Goal: Transaction & Acquisition: Purchase product/service

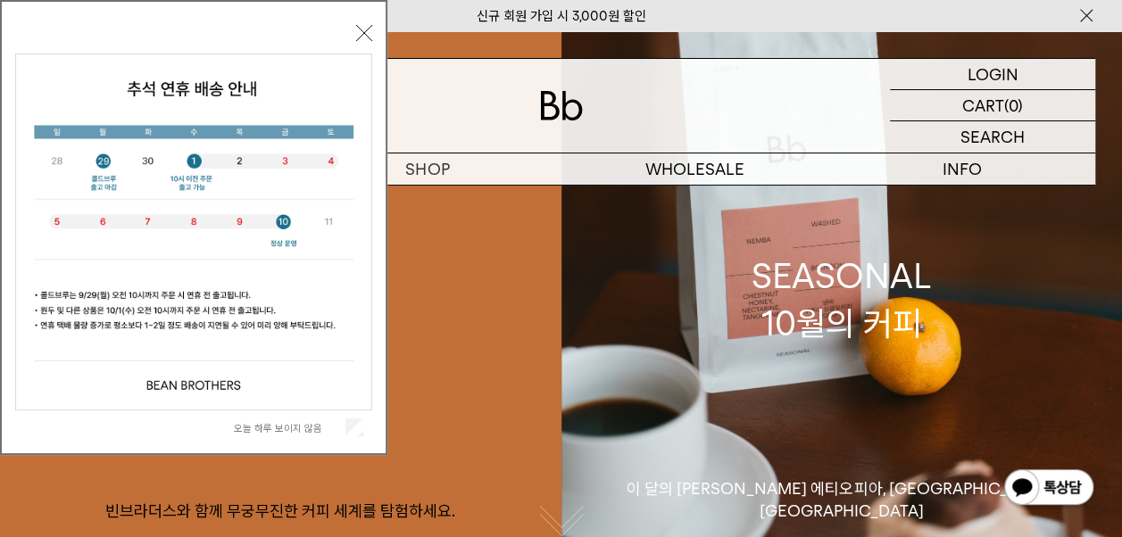
click at [361, 27] on button "닫기" at bounding box center [364, 33] width 16 height 16
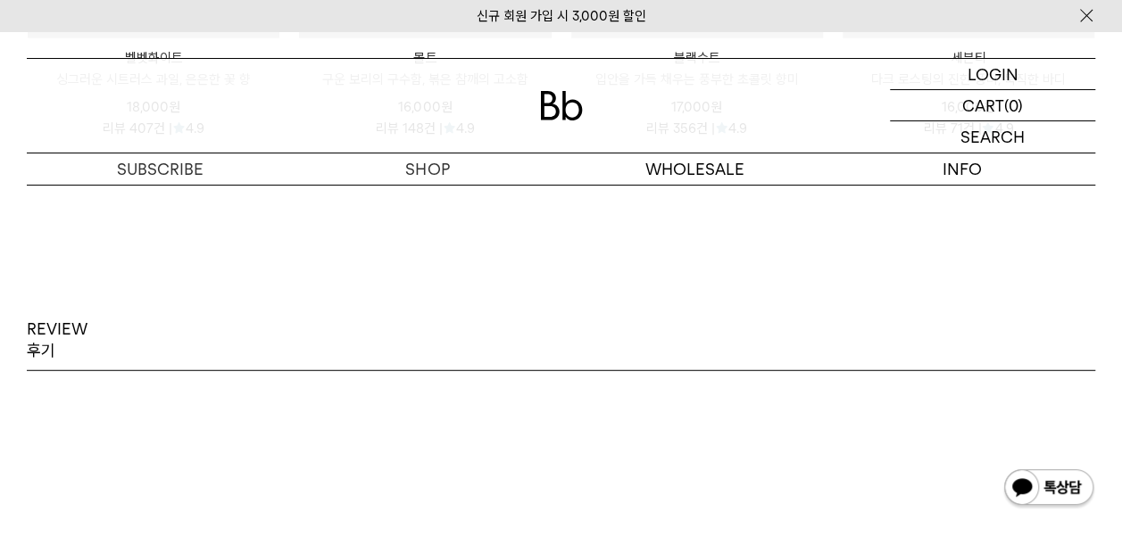
scroll to position [2231, 0]
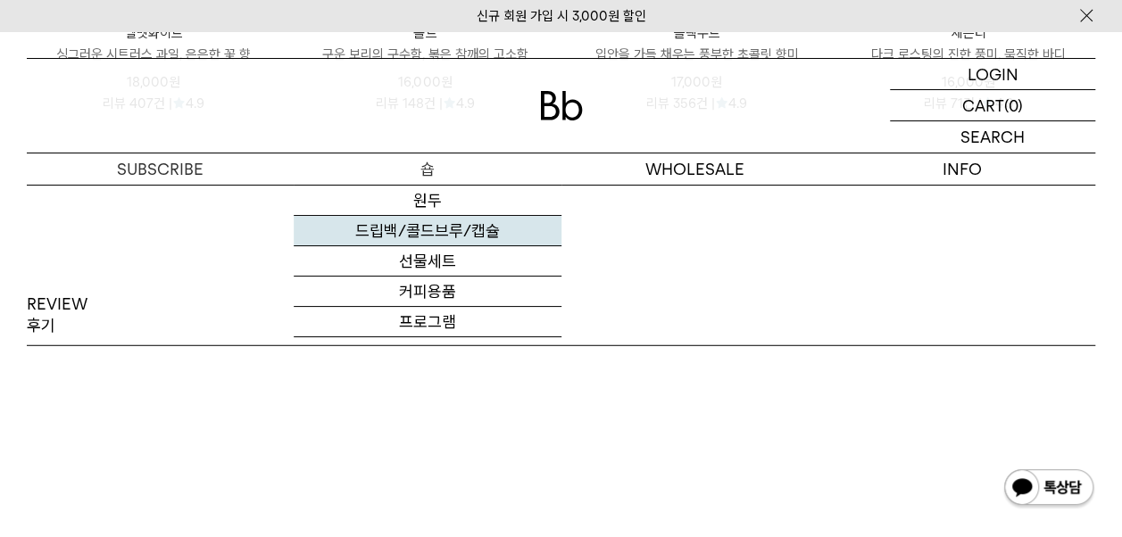
click at [414, 220] on link "드립백/콜드브루/캡슐" at bounding box center [427, 231] width 267 height 30
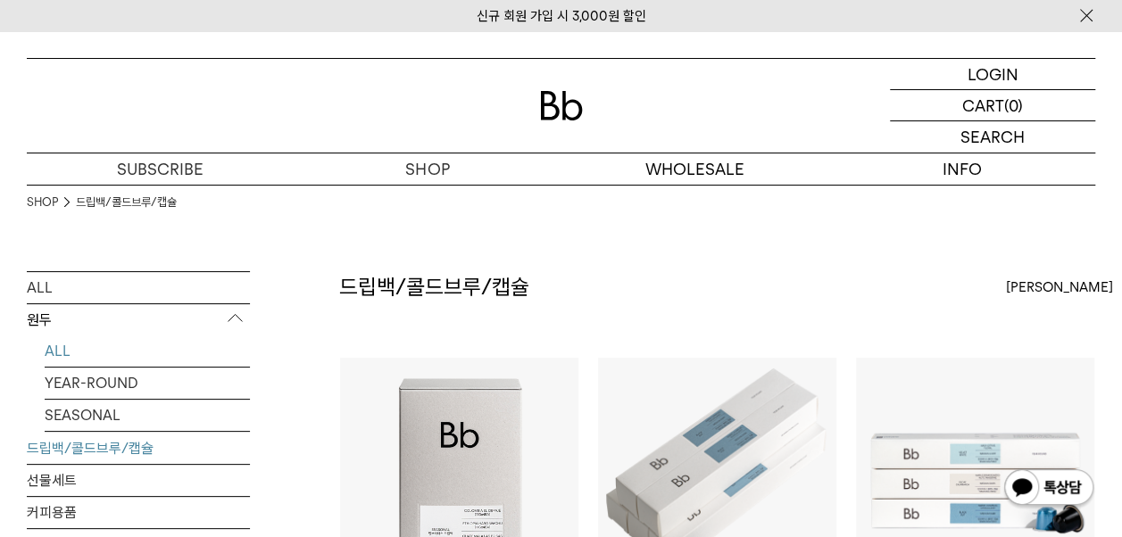
click at [56, 353] on link "ALL" at bounding box center [147, 351] width 205 height 31
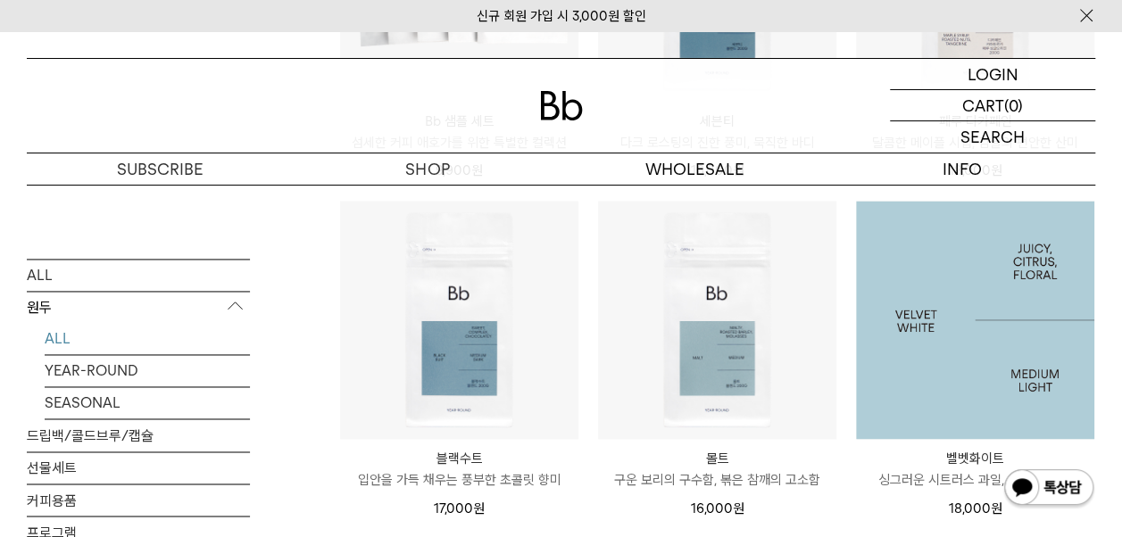
scroll to position [893, 0]
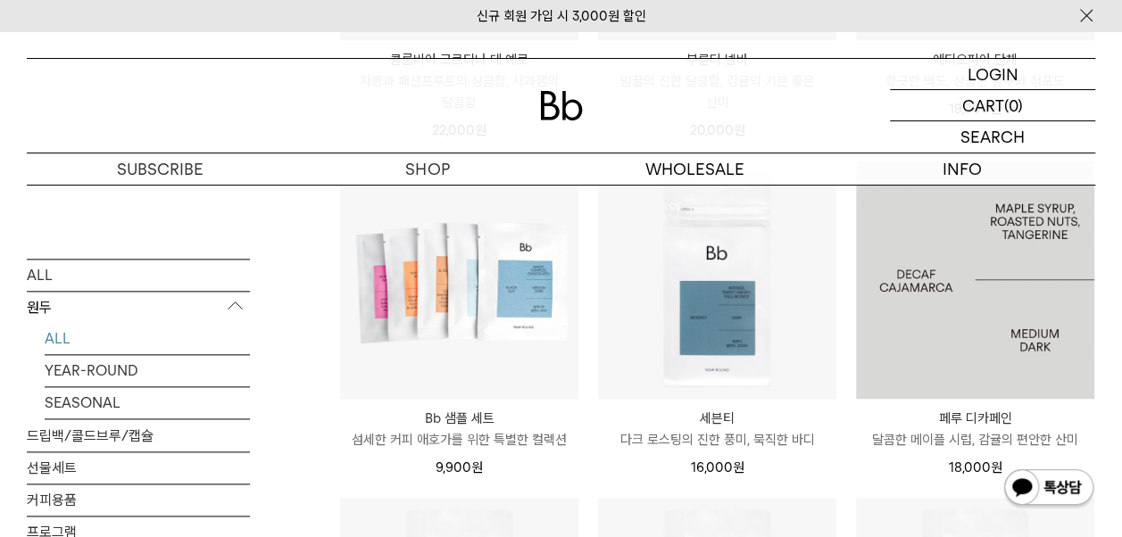
click at [919, 322] on img at bounding box center [975, 280] width 238 height 238
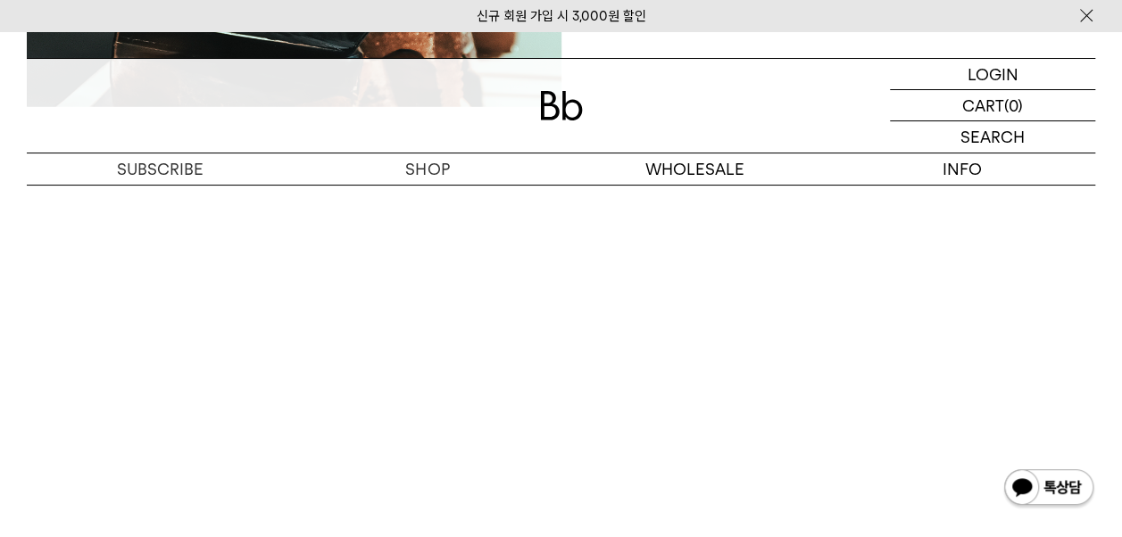
scroll to position [2080, 0]
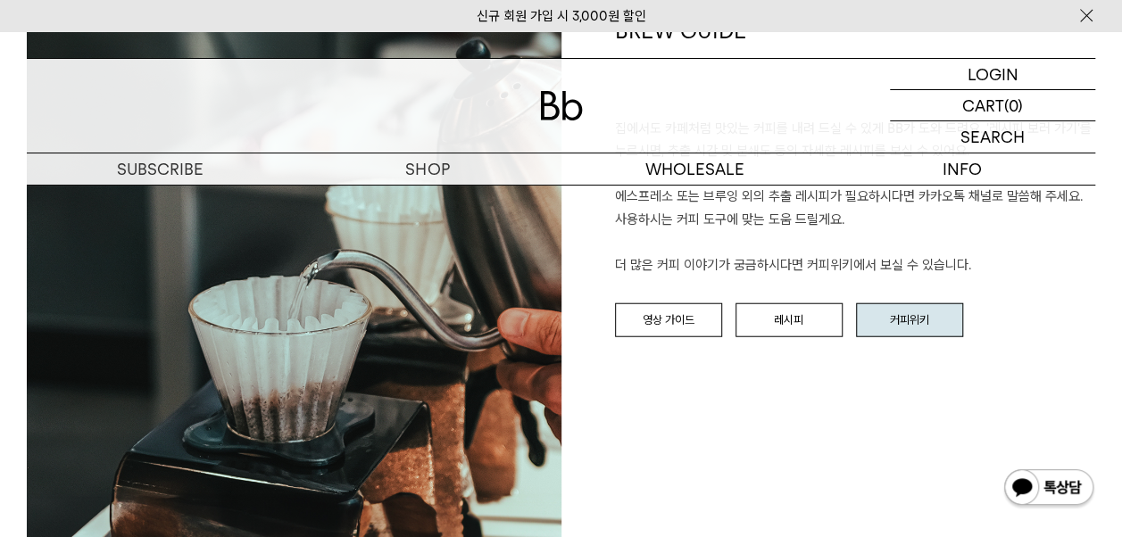
click at [905, 323] on link "커피위키" at bounding box center [909, 320] width 107 height 34
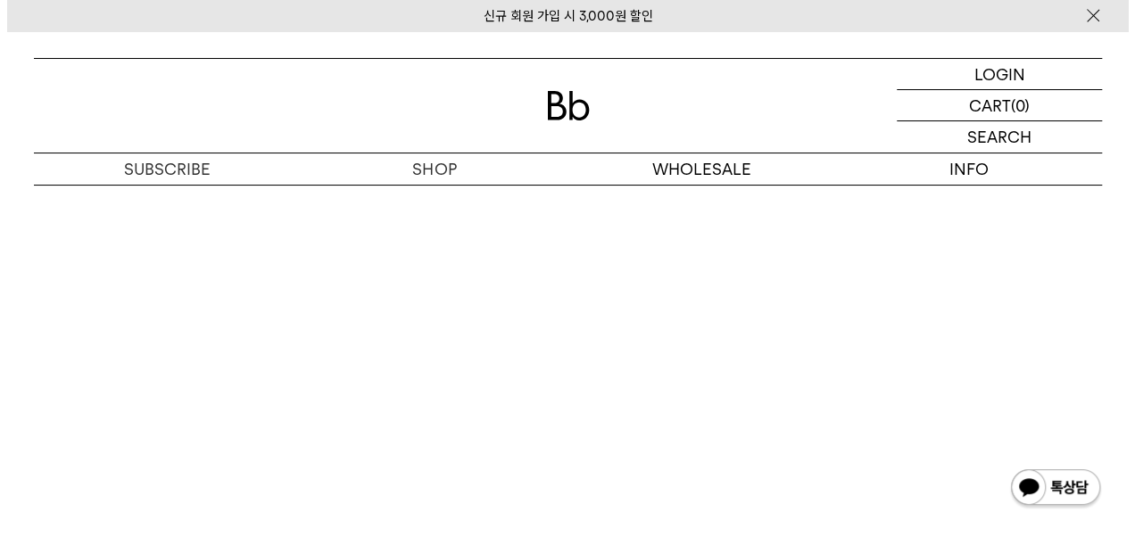
scroll to position [3111, 0]
